Goal: Task Accomplishment & Management: Use online tool/utility

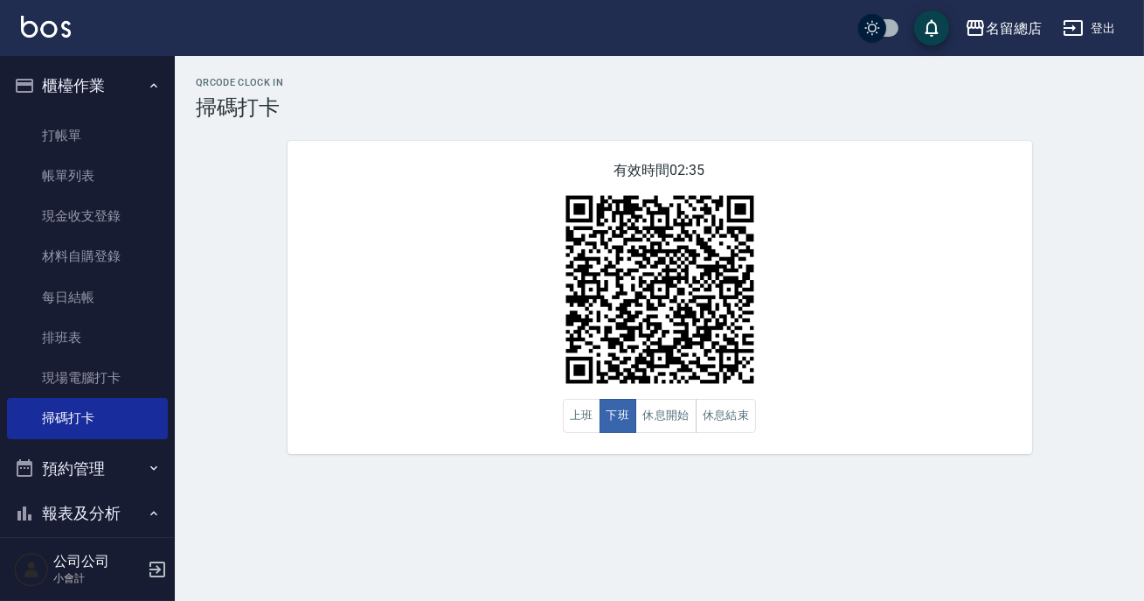
scroll to position [158, 0]
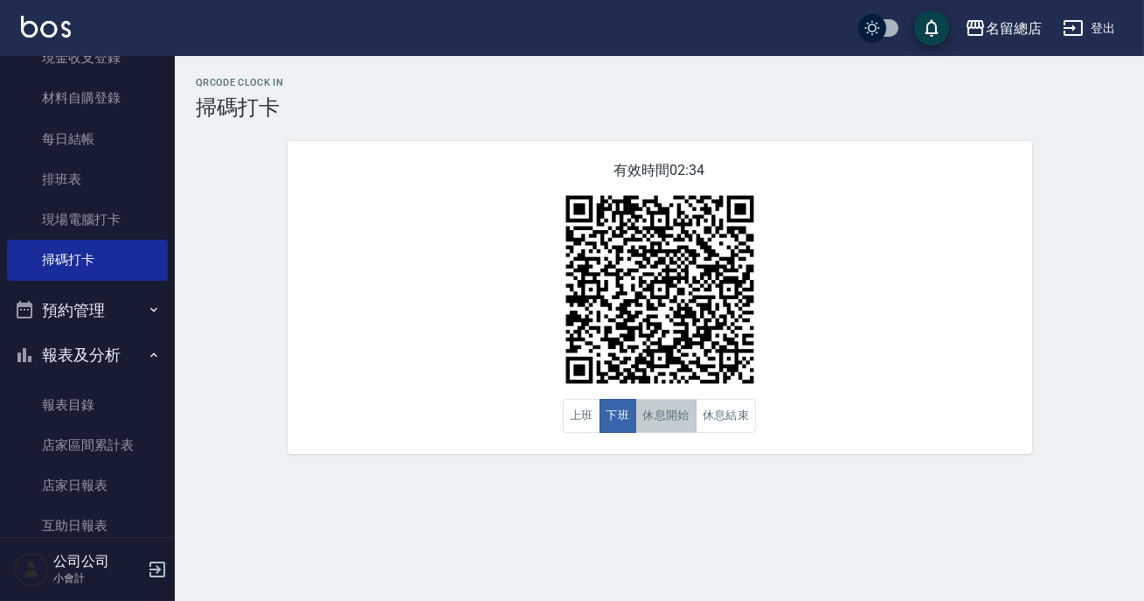
click at [678, 411] on button "休息開始" at bounding box center [666, 416] width 61 height 34
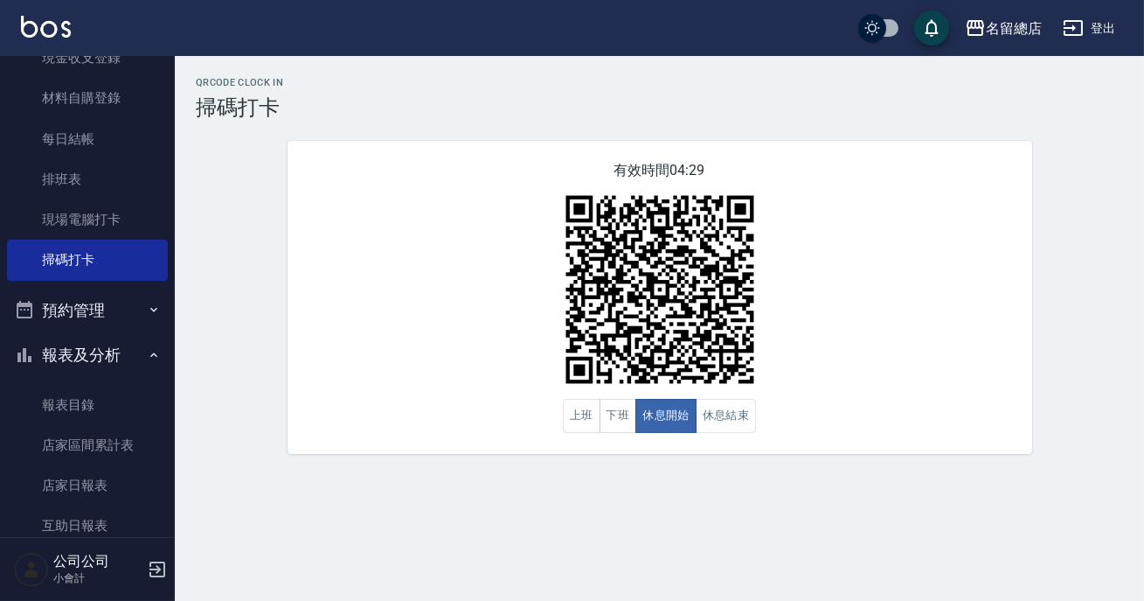
click at [706, 600] on html "名留總店 登出 櫃檯作業 打帳單 帳單列表 現金收支登錄 材料自購登錄 每日結帳 排班表 現場電腦打卡 掃碼打卡 預約管理 預約管理 單日預約紀錄 單週預約紀…" at bounding box center [572, 300] width 1144 height 601
click at [734, 414] on button "休息結束" at bounding box center [726, 416] width 61 height 34
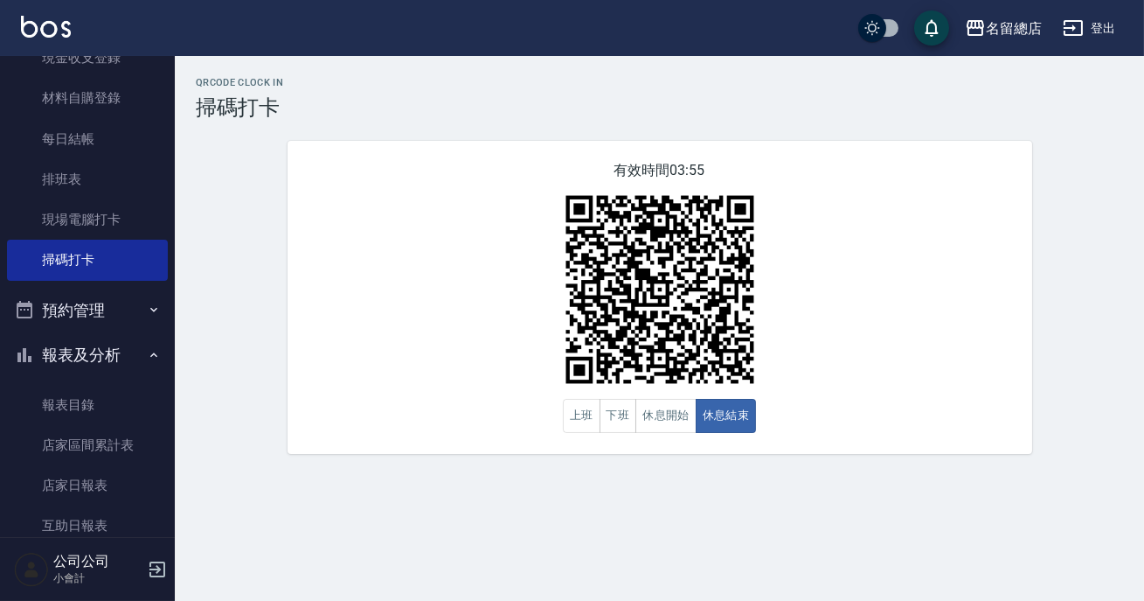
click at [608, 506] on div "QRcode Clock In 掃碼打卡 有效時間 03:55 上班 下班 休息開始 休息結束" at bounding box center [572, 300] width 1144 height 601
click at [597, 421] on button "上班" at bounding box center [582, 416] width 38 height 34
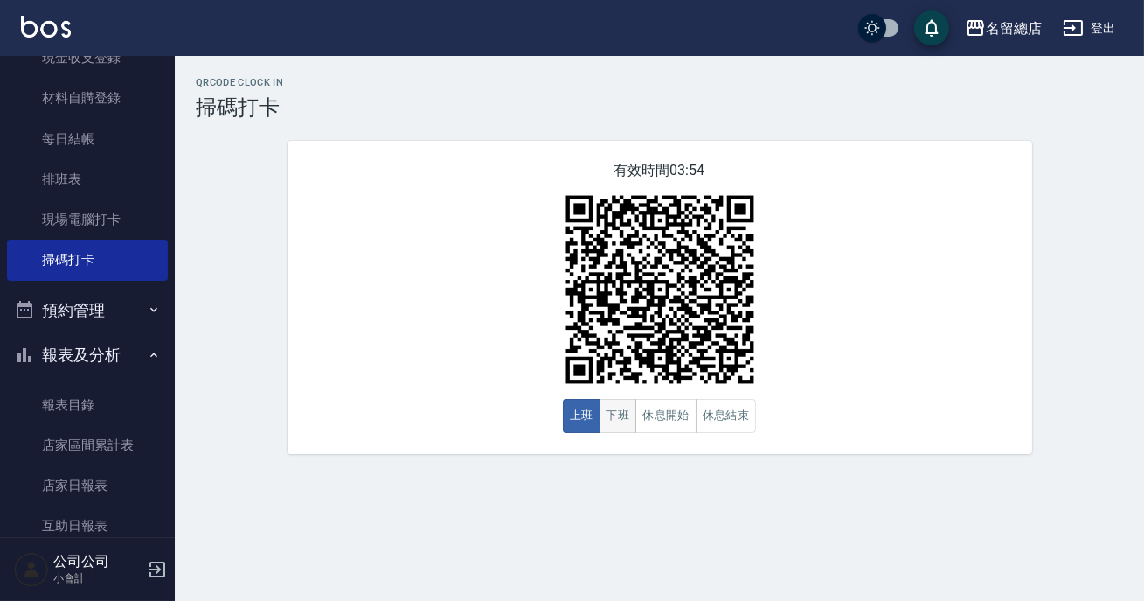
click at [604, 416] on button "下班" at bounding box center [619, 416] width 38 height 34
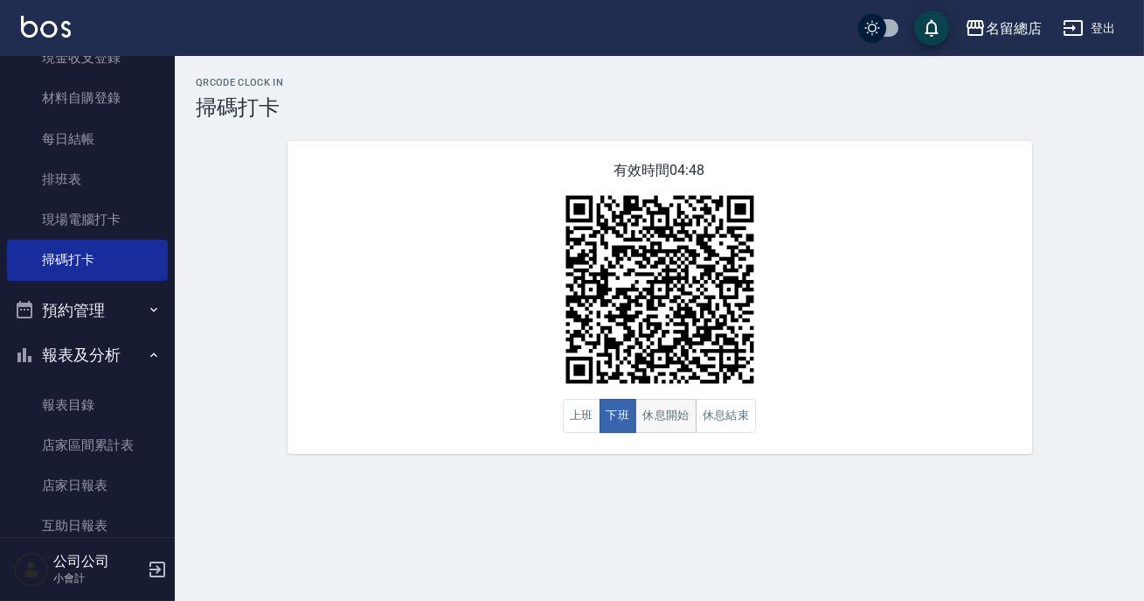
click at [665, 424] on button "休息開始" at bounding box center [666, 416] width 61 height 34
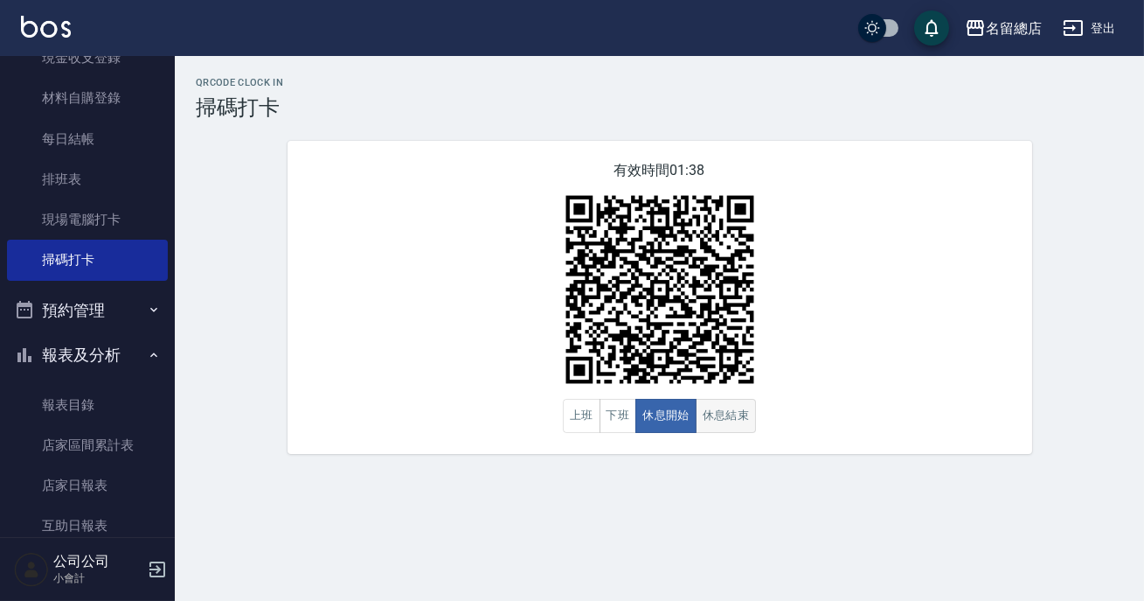
click at [731, 409] on button "休息結束" at bounding box center [726, 416] width 61 height 34
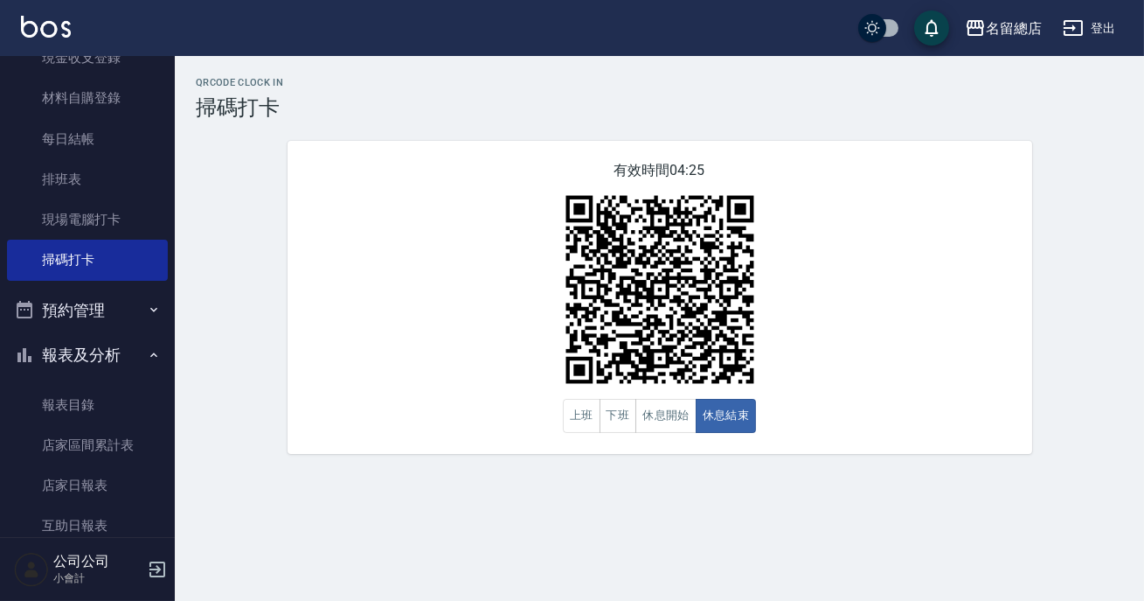
click at [682, 438] on div "有效時間 04:25 上班 下班 休息開始 休息結束" at bounding box center [660, 297] width 745 height 313
click at [666, 423] on button "休息開始" at bounding box center [666, 416] width 61 height 34
